Goal: Information Seeking & Learning: Find specific fact

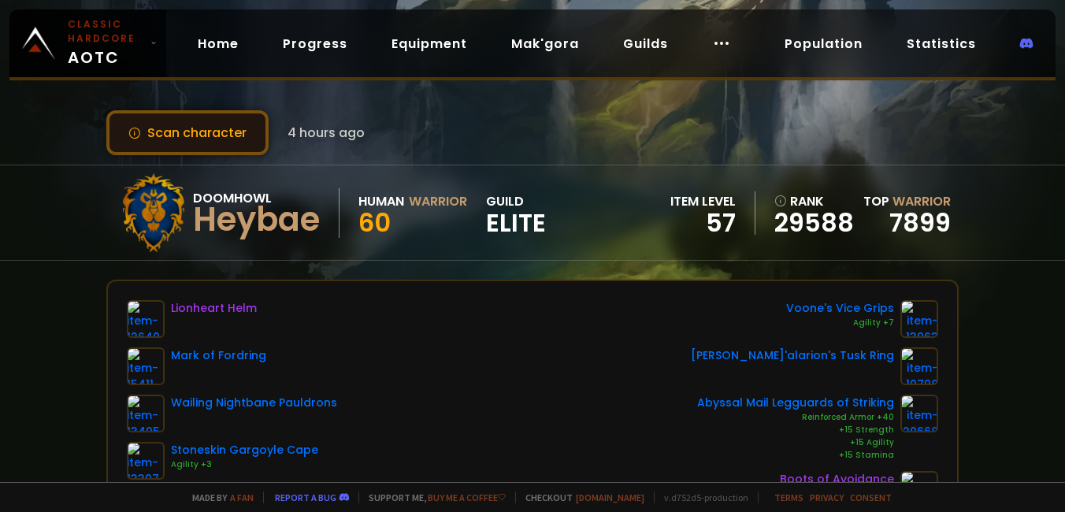
click at [202, 128] on button "Scan character" at bounding box center [187, 132] width 162 height 45
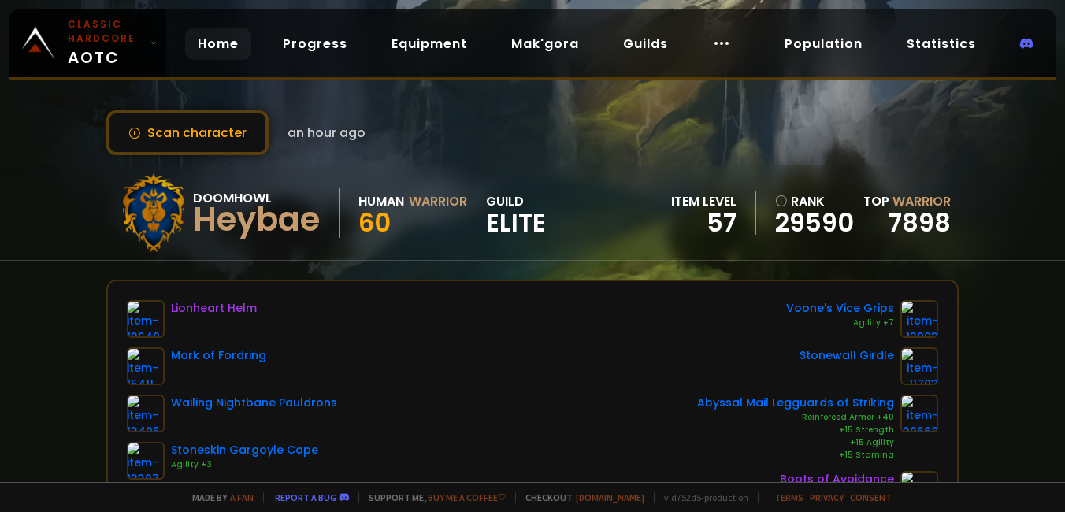
click at [205, 53] on link "Home" at bounding box center [218, 44] width 66 height 32
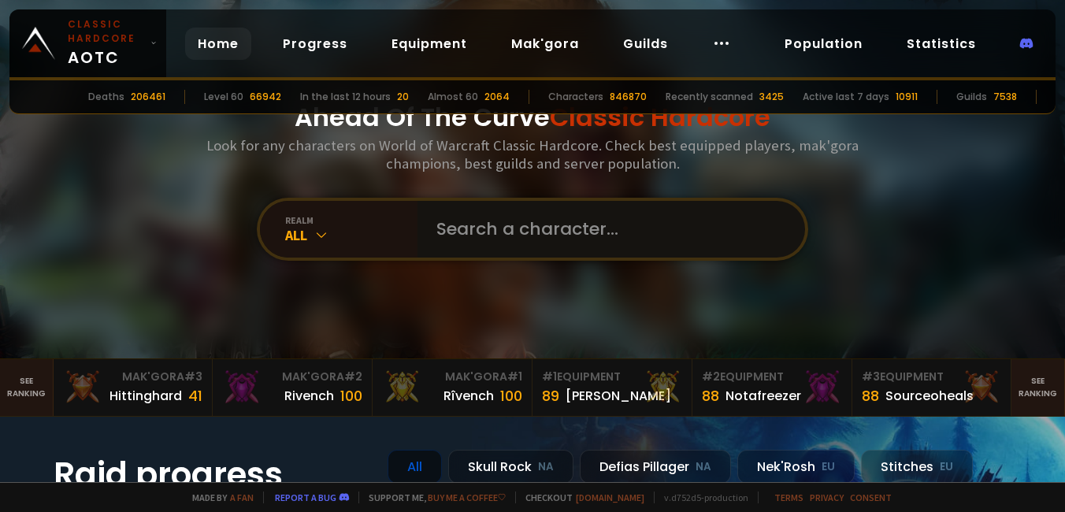
click at [462, 215] on input "text" at bounding box center [606, 229] width 359 height 57
type input "mintal"
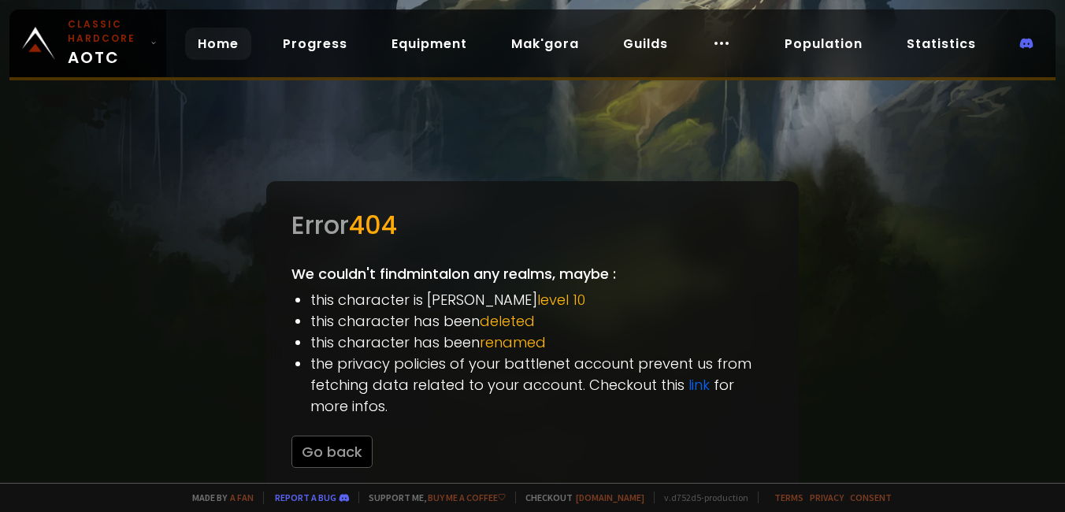
click at [212, 43] on link "Home" at bounding box center [218, 44] width 66 height 32
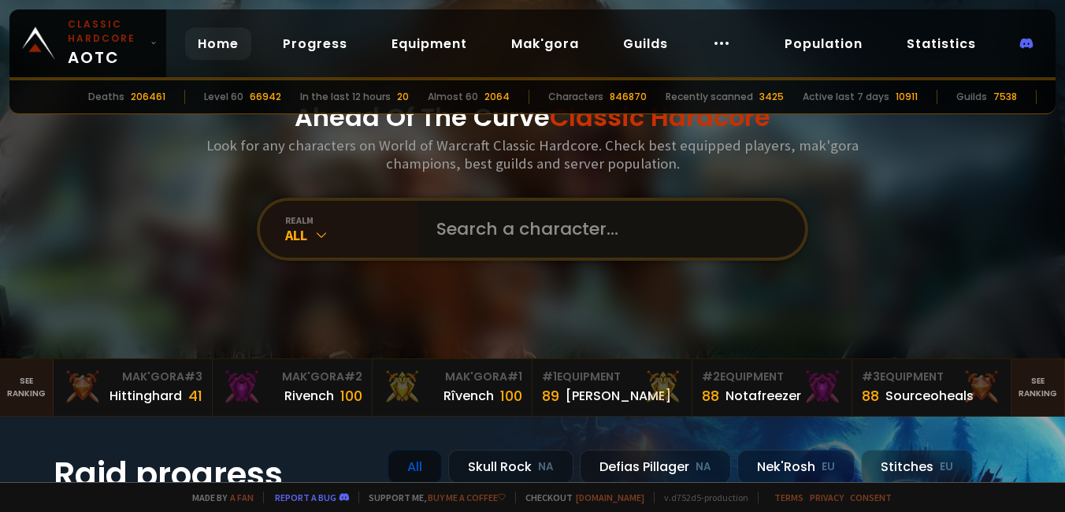
click at [458, 235] on input "text" at bounding box center [606, 229] width 359 height 57
click at [297, 242] on div "All" at bounding box center [351, 235] width 132 height 18
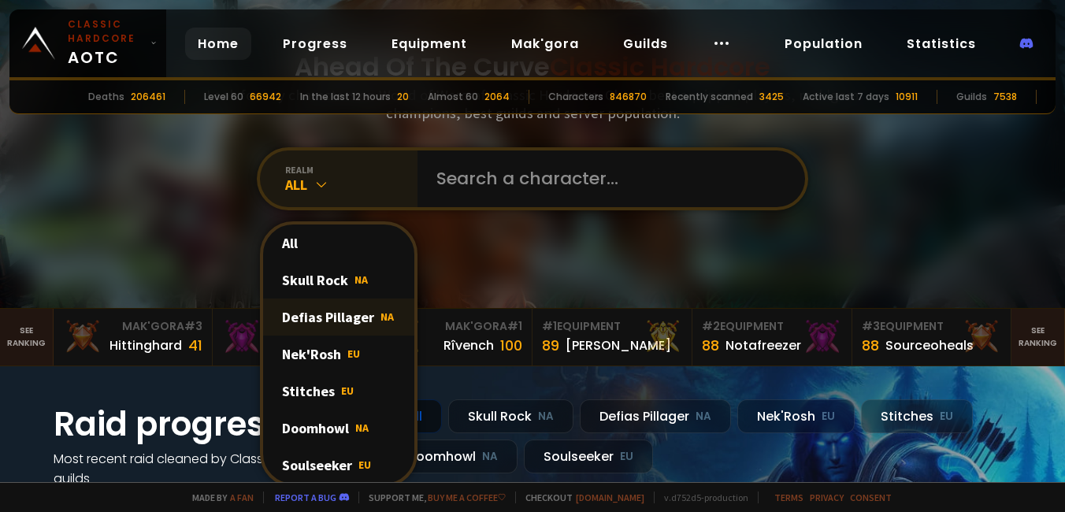
scroll to position [79, 0]
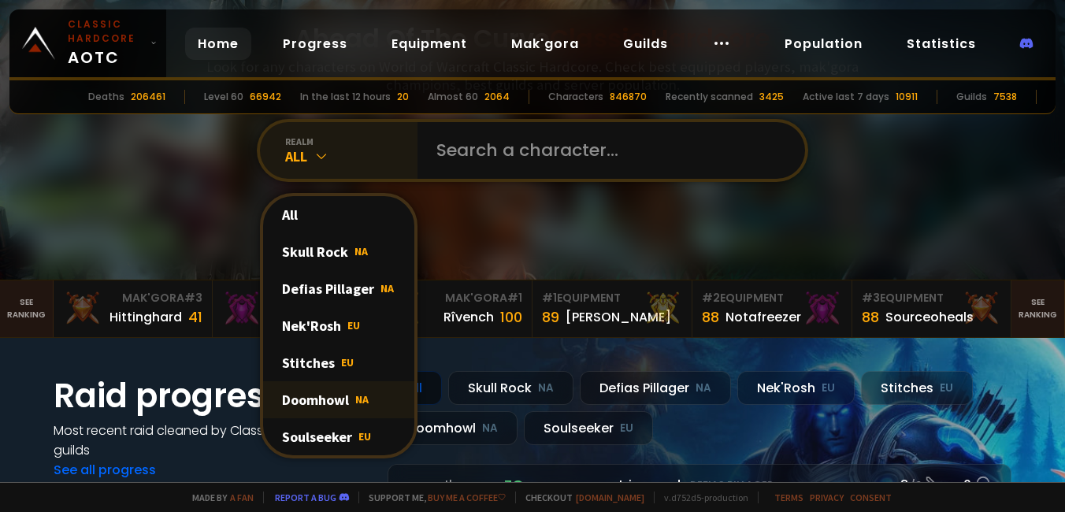
click at [326, 398] on div "Doomhowl NA" at bounding box center [338, 399] width 151 height 37
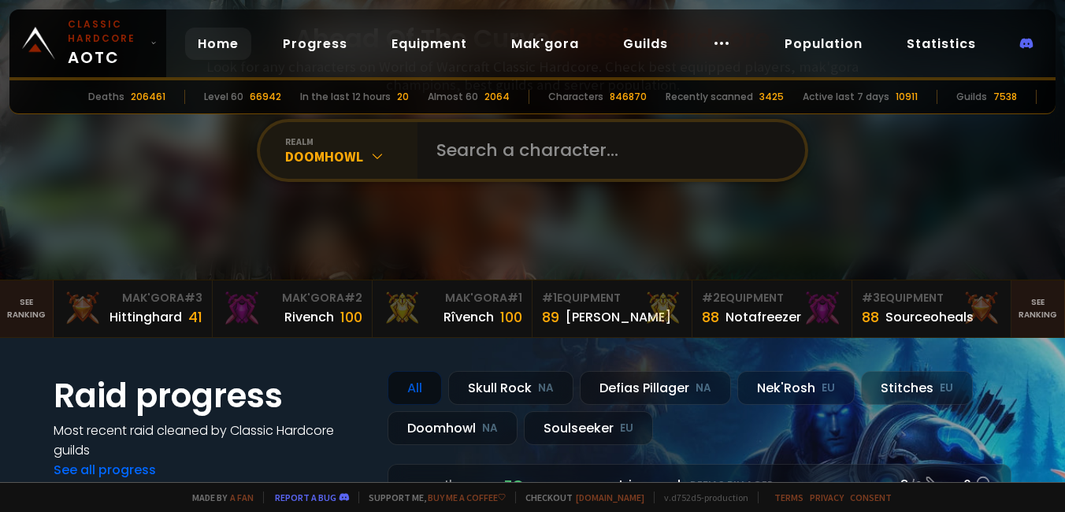
click at [476, 164] on input "text" at bounding box center [606, 150] width 359 height 57
type input "mintal"
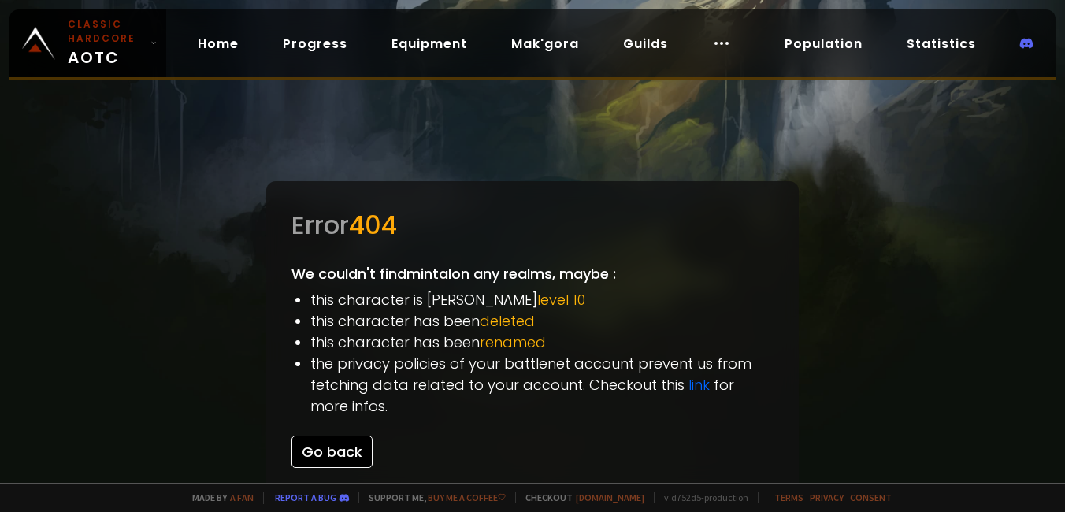
click at [318, 461] on button "Go back" at bounding box center [331, 451] width 81 height 32
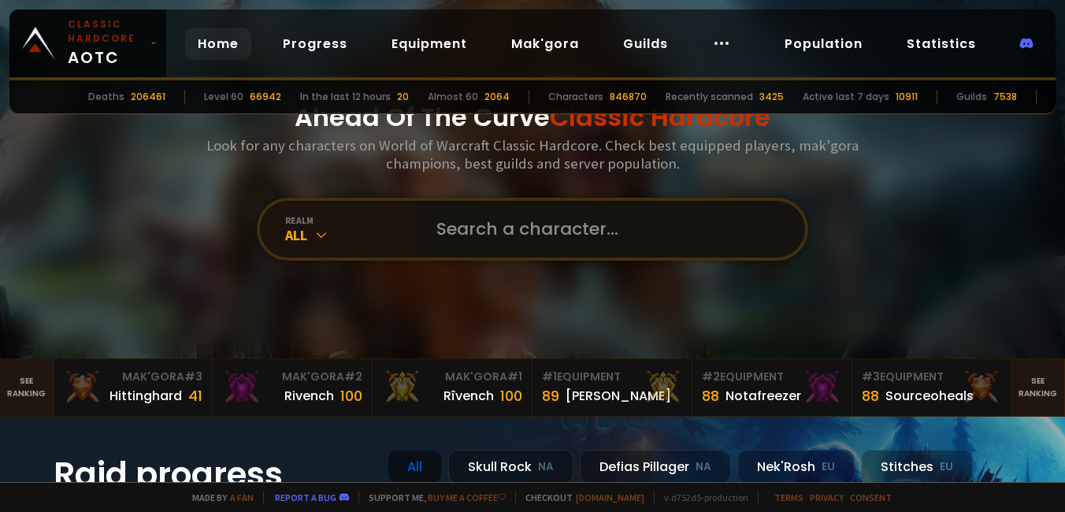
click at [472, 244] on input "text" at bounding box center [606, 229] width 359 height 57
click at [318, 245] on div "realm All" at bounding box center [338, 229] width 157 height 57
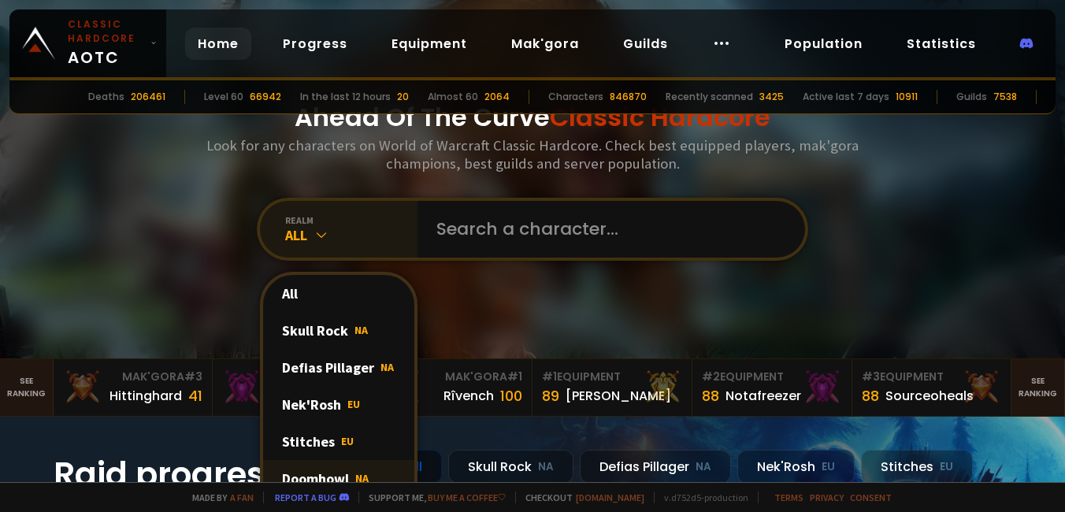
click at [314, 469] on div "Doomhowl NA" at bounding box center [338, 478] width 151 height 37
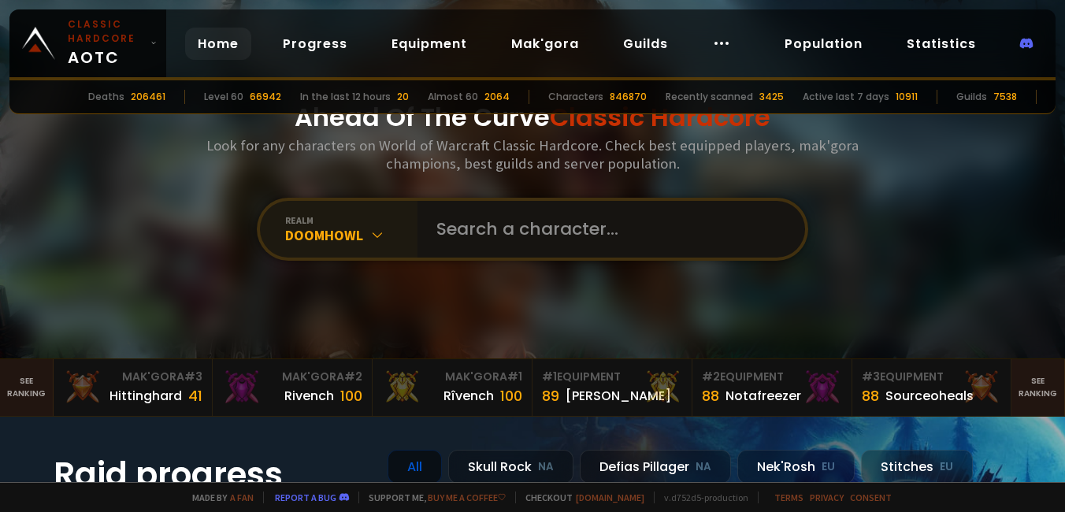
click at [486, 250] on input "text" at bounding box center [606, 229] width 359 height 57
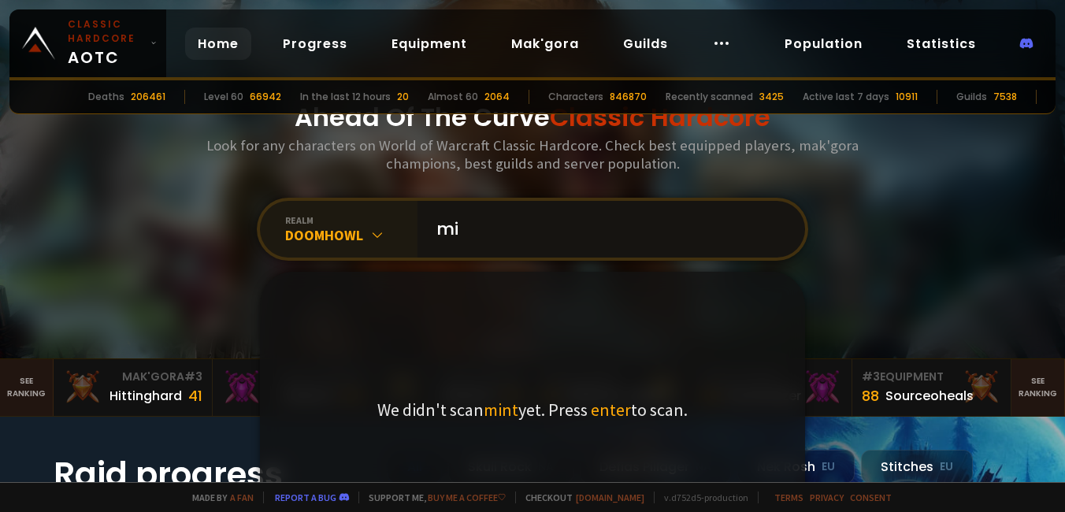
type input "m"
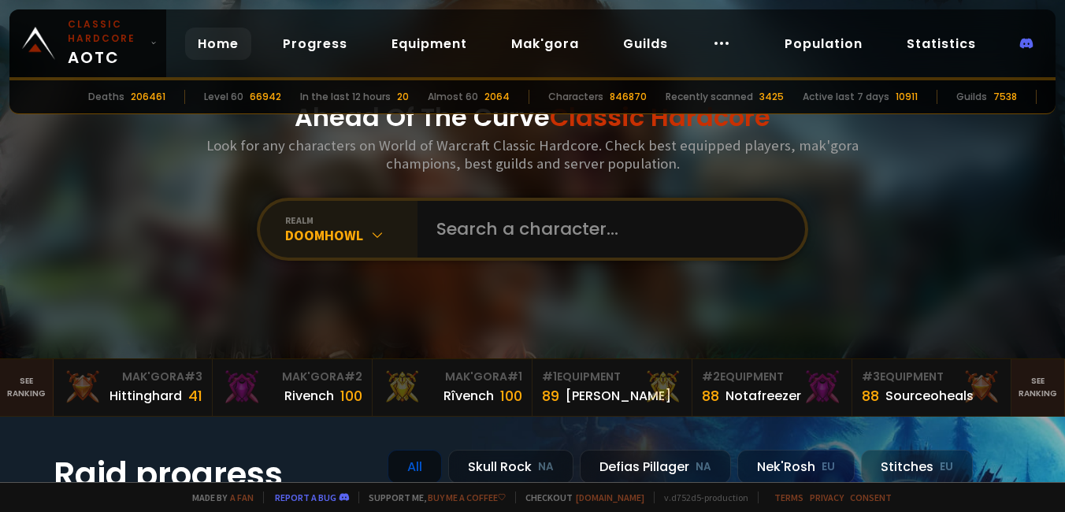
click at [346, 239] on div "Doomhowl" at bounding box center [351, 235] width 132 height 18
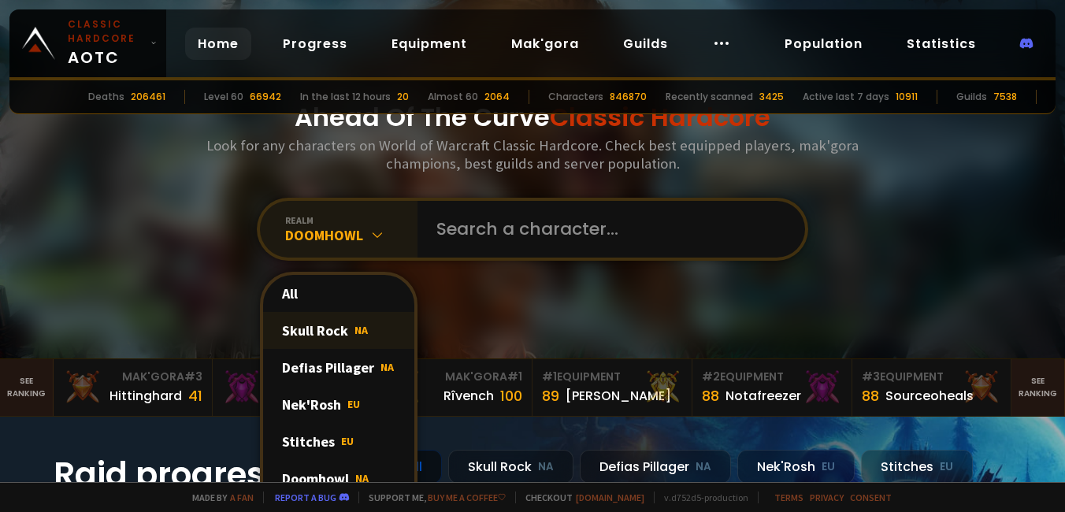
scroll to position [79, 0]
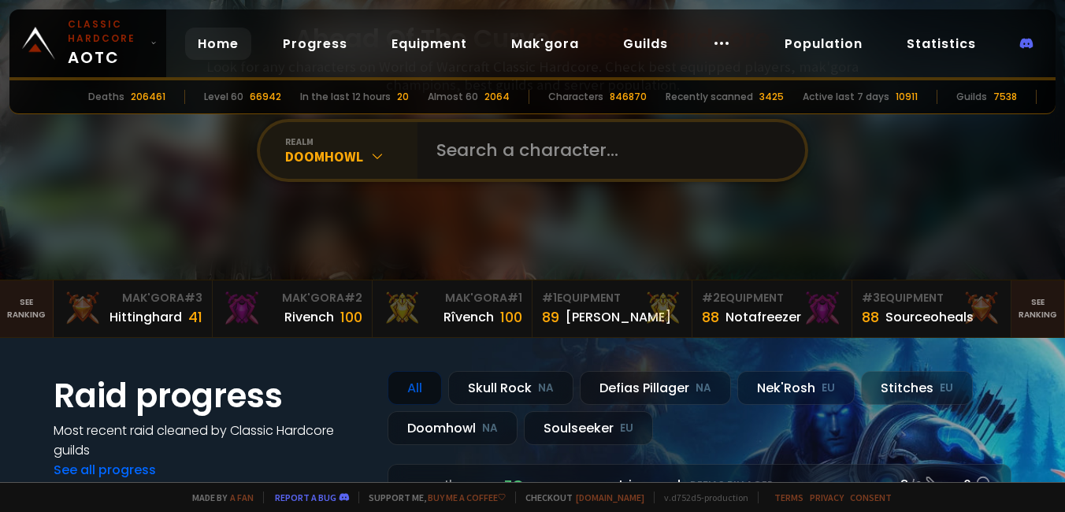
click at [487, 163] on input "text" at bounding box center [606, 150] width 359 height 57
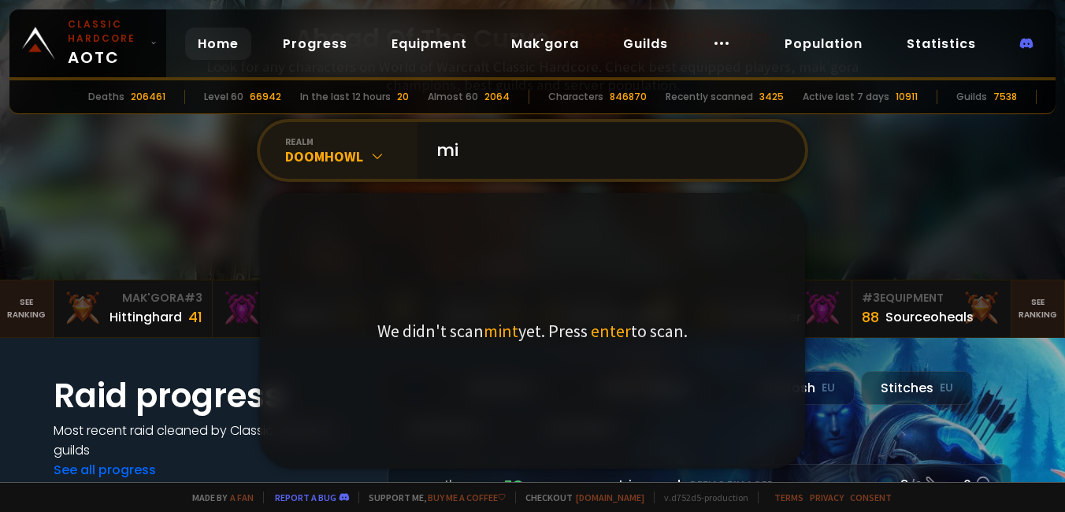
type input "m"
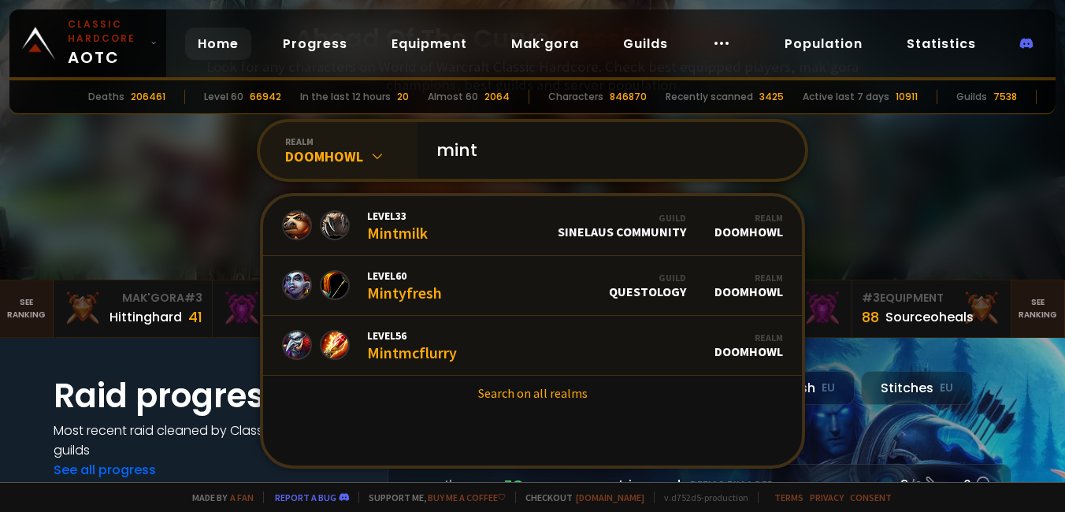
type input "mint"
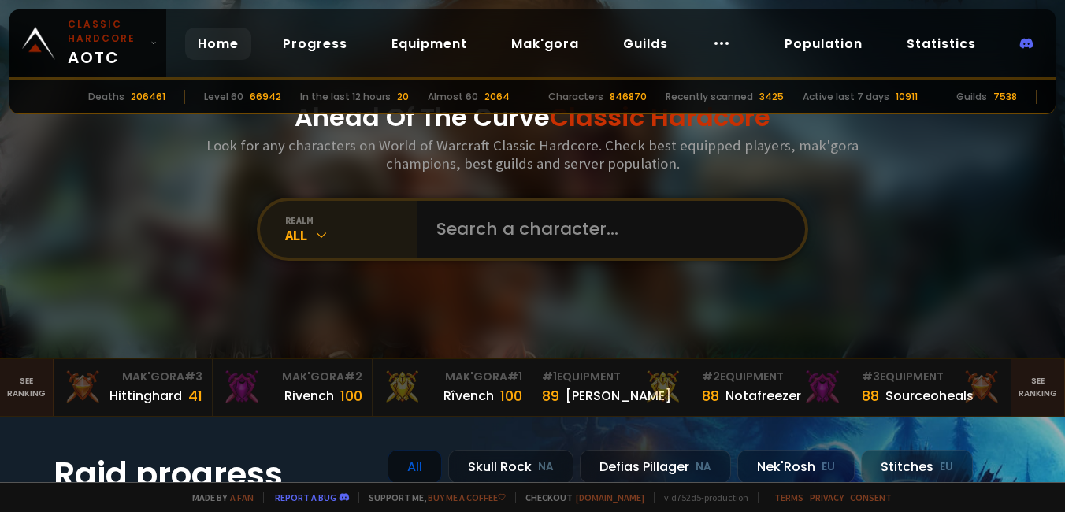
click at [307, 235] on div "All" at bounding box center [351, 235] width 132 height 18
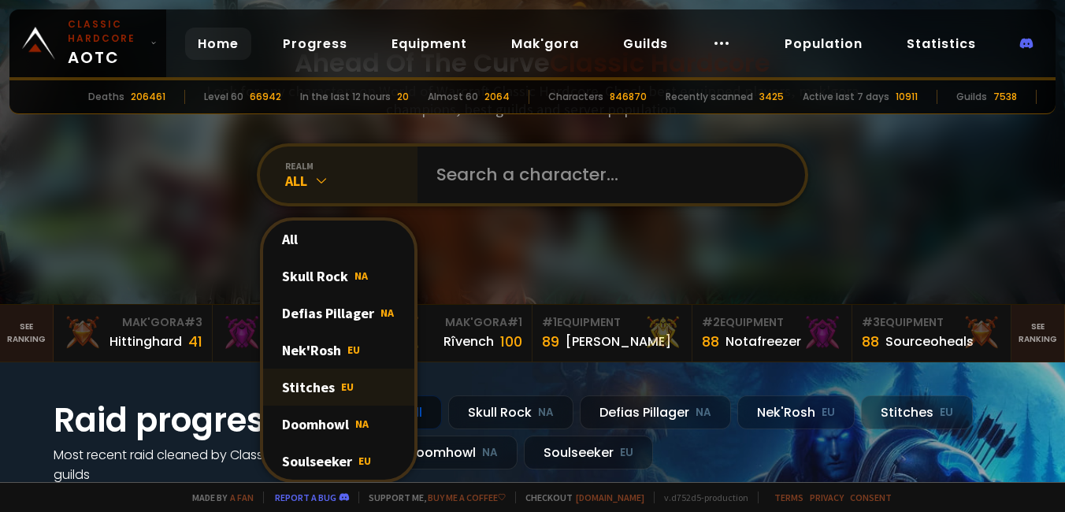
scroll to position [79, 0]
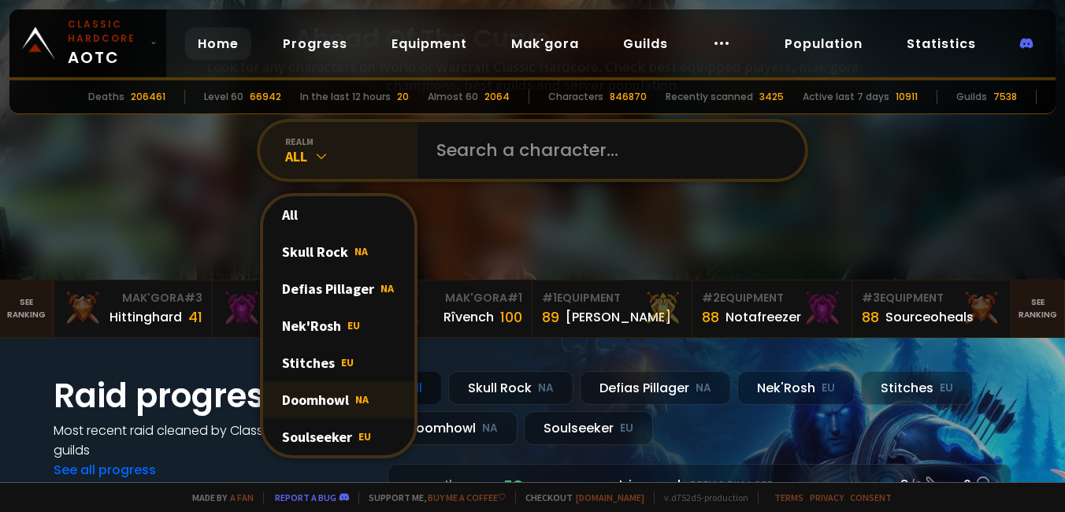
click at [324, 395] on div "Doomhowl NA" at bounding box center [338, 399] width 151 height 37
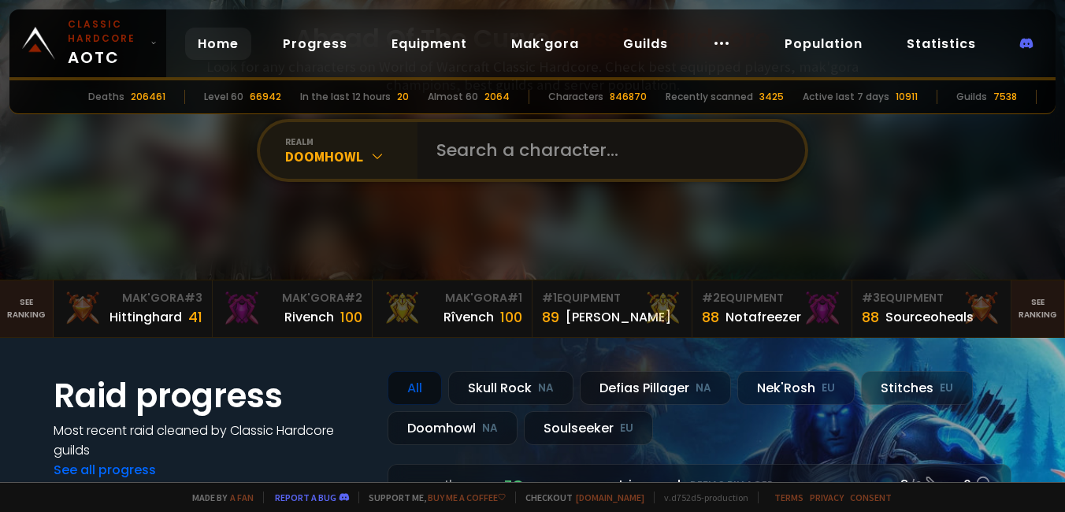
click at [476, 161] on input "text" at bounding box center [606, 150] width 359 height 57
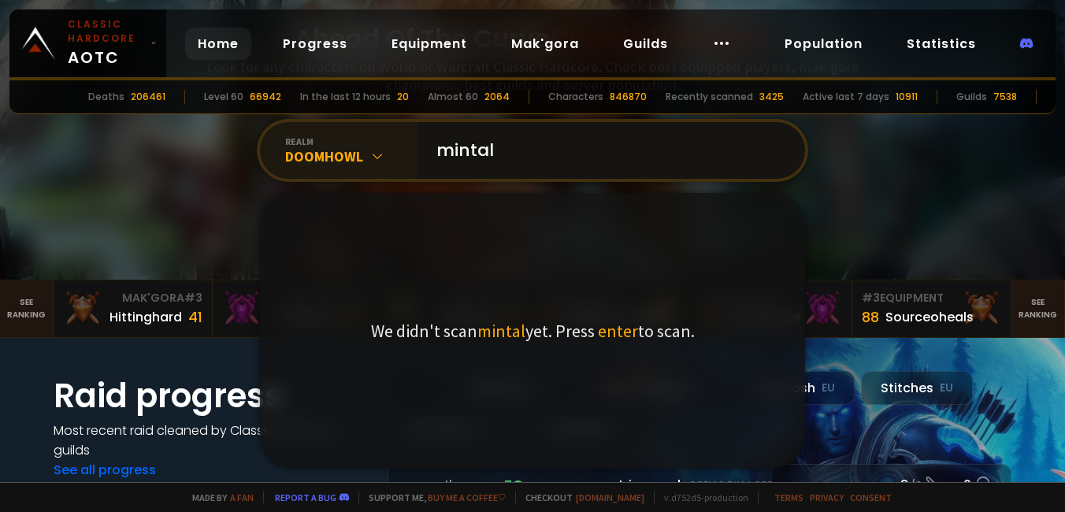
type input "mintal"
click at [598, 325] on span "enter" at bounding box center [618, 331] width 40 height 22
click at [603, 340] on span "enter" at bounding box center [618, 331] width 40 height 22
click at [606, 328] on span "enter" at bounding box center [618, 331] width 40 height 22
click at [526, 135] on input "mintal" at bounding box center [606, 150] width 359 height 57
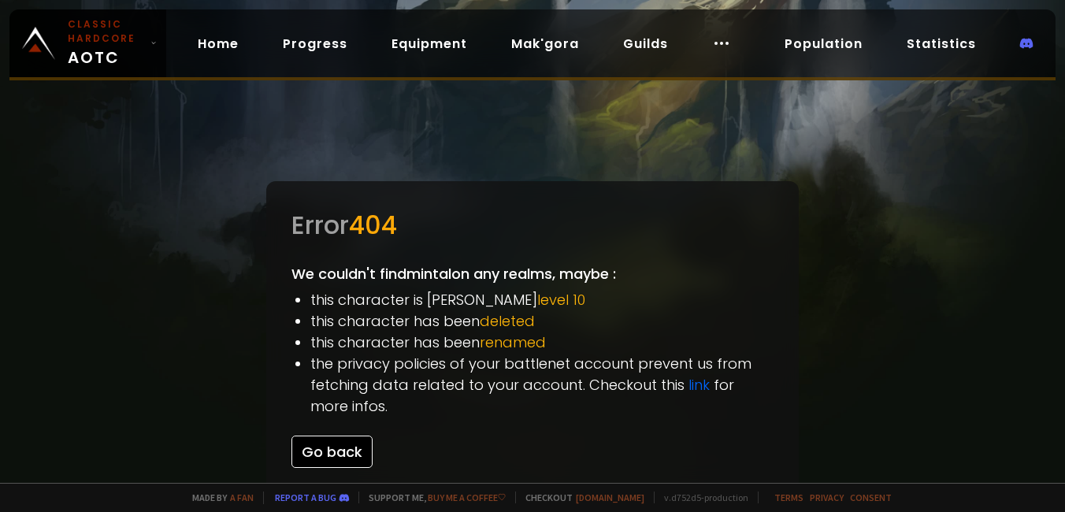
click at [324, 453] on button "Go back" at bounding box center [331, 451] width 81 height 32
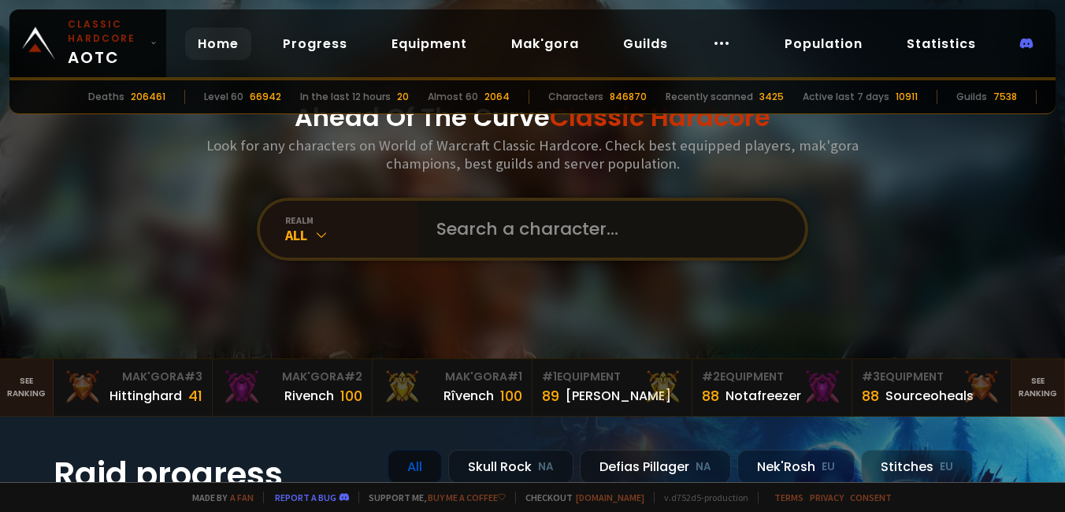
click at [498, 224] on input "text" at bounding box center [606, 229] width 359 height 57
